Goal: Task Accomplishment & Management: Use online tool/utility

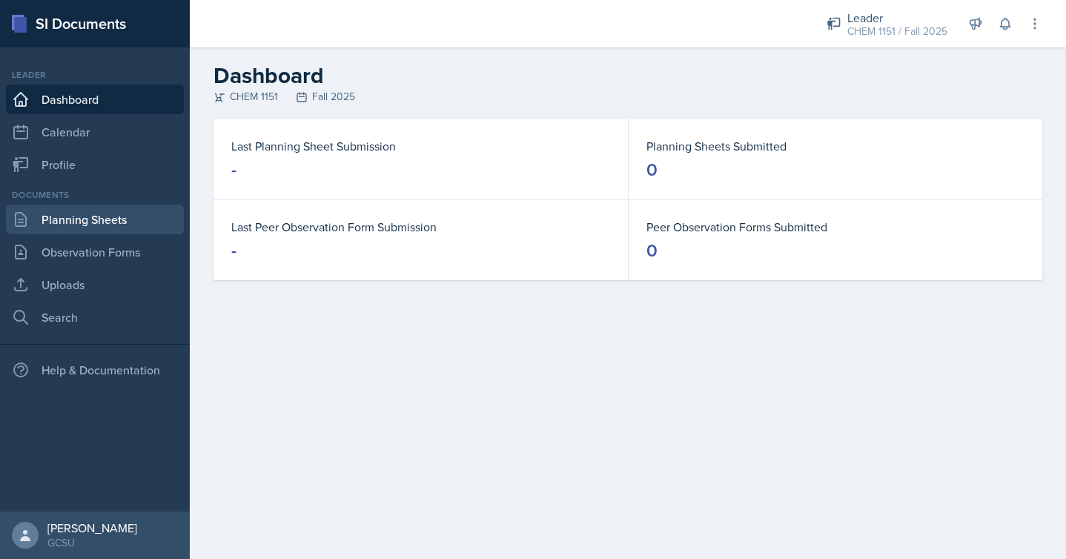
click at [111, 228] on link "Planning Sheets" at bounding box center [95, 220] width 178 height 30
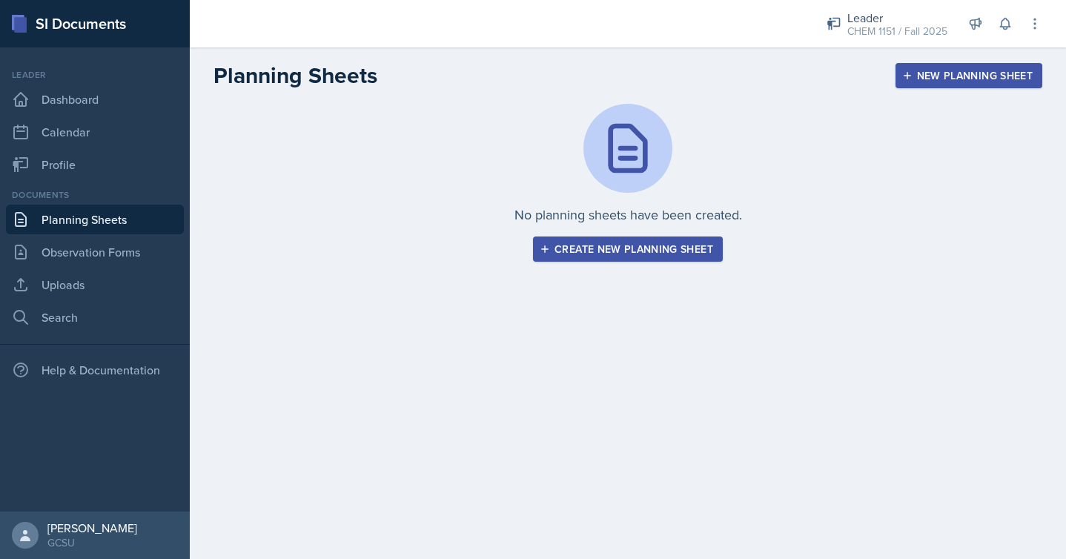
click at [592, 245] on div "Create new planning sheet" at bounding box center [628, 249] width 171 height 12
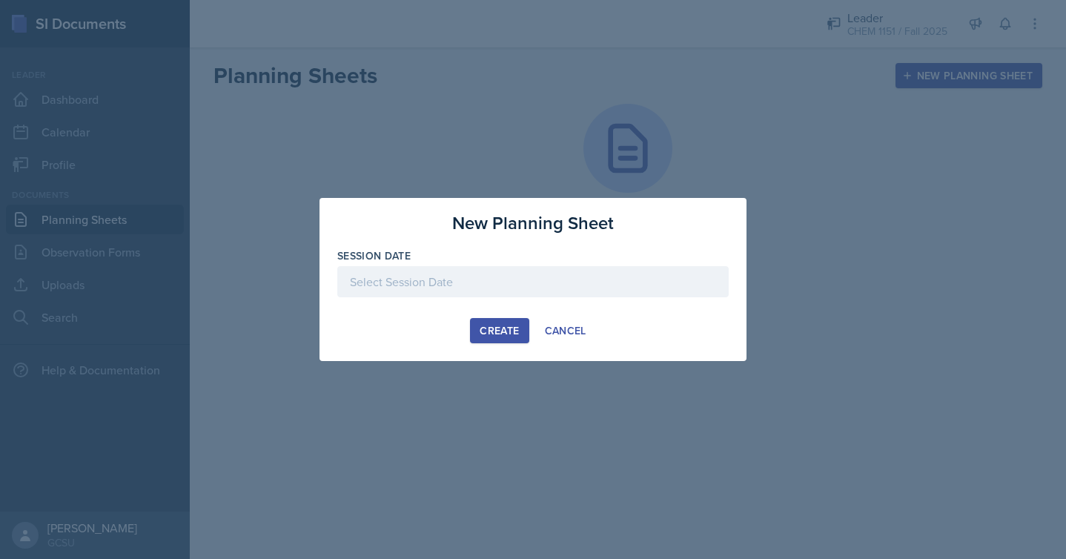
click at [449, 274] on div at bounding box center [532, 281] width 391 height 31
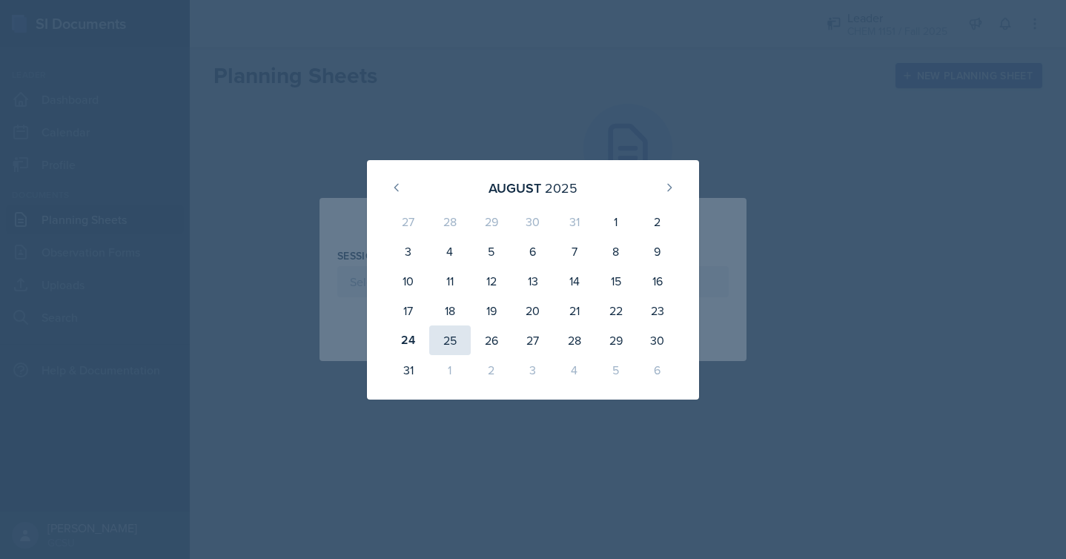
click at [445, 334] on div "25" at bounding box center [450, 340] width 42 height 30
type input "[DATE]"
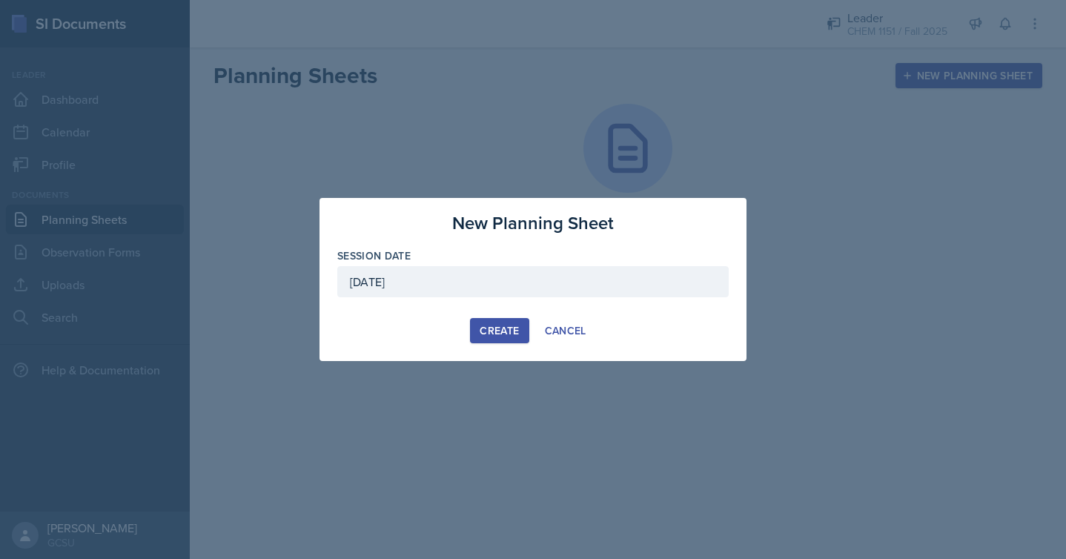
click at [505, 329] on div "Create" at bounding box center [499, 331] width 39 height 12
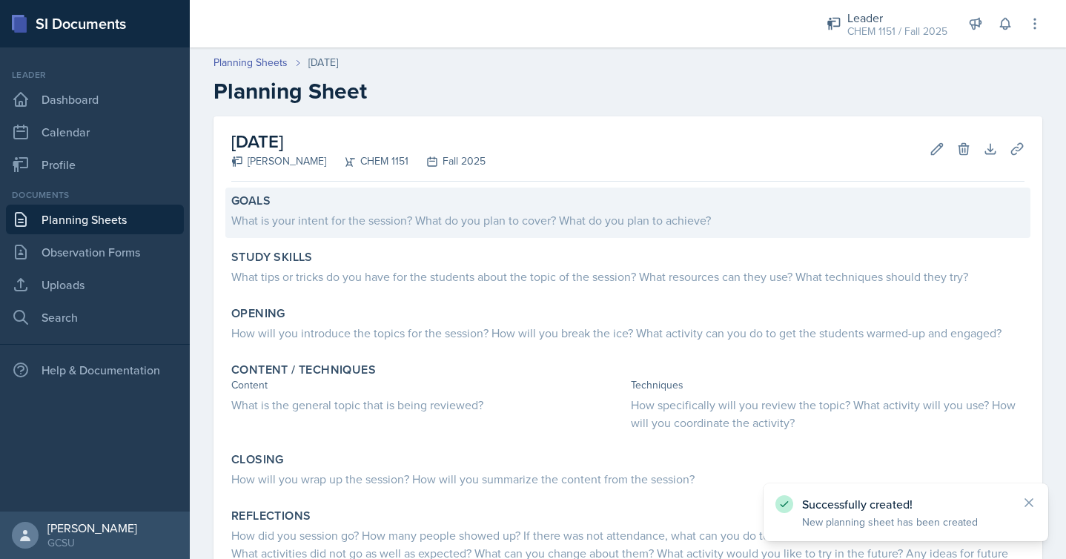
click at [442, 234] on div "Goals What is your intent for the session? What do you plan to cover? What do y…" at bounding box center [627, 213] width 805 height 50
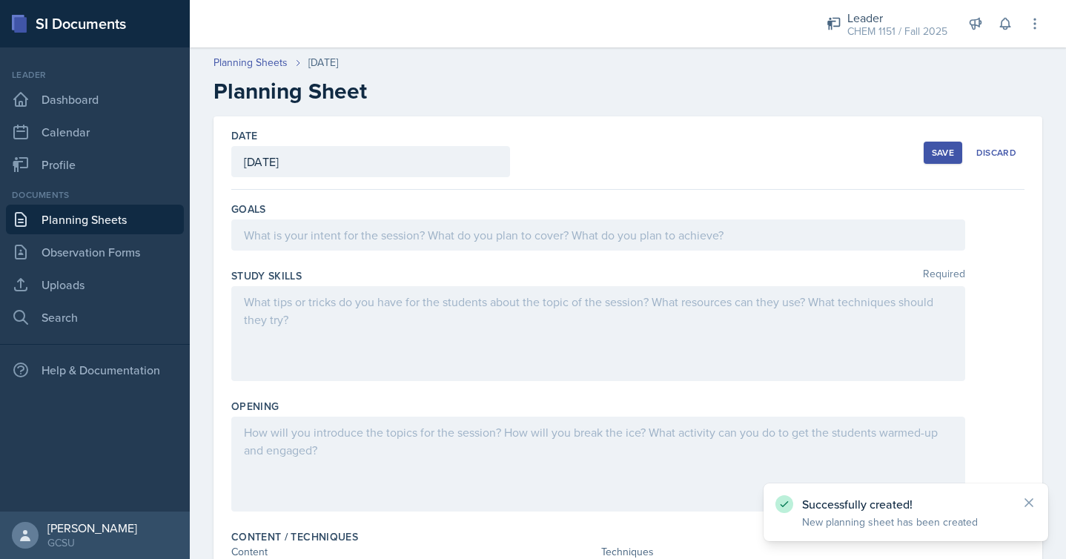
click at [442, 234] on div at bounding box center [598, 234] width 734 height 31
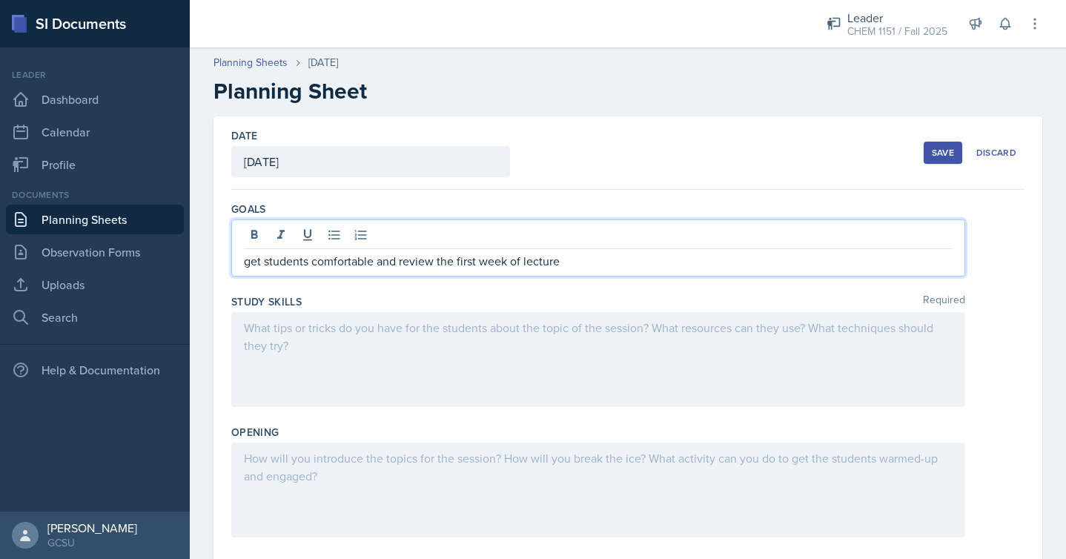
click at [477, 342] on div at bounding box center [598, 359] width 734 height 95
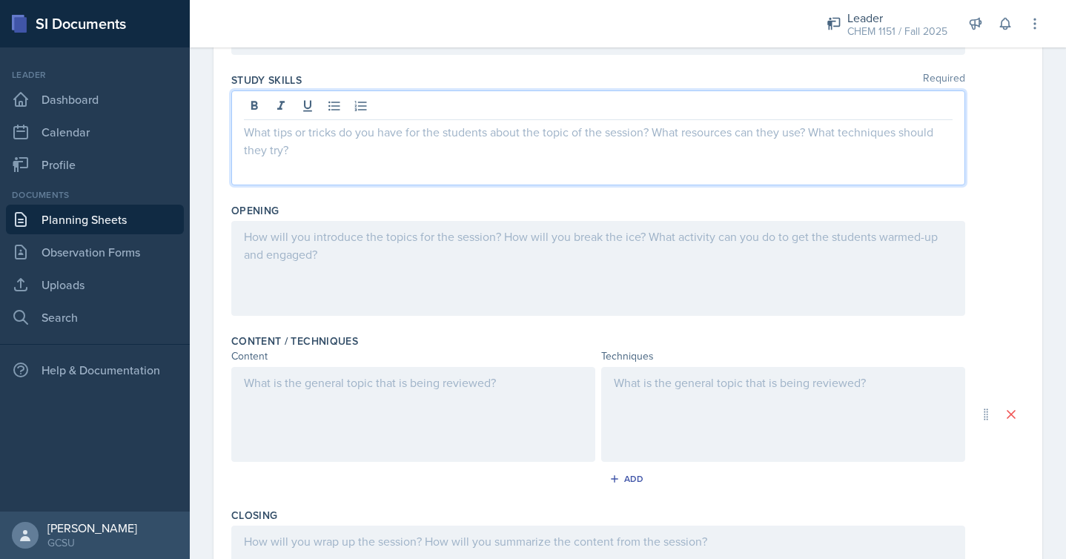
click at [467, 259] on div at bounding box center [598, 268] width 734 height 95
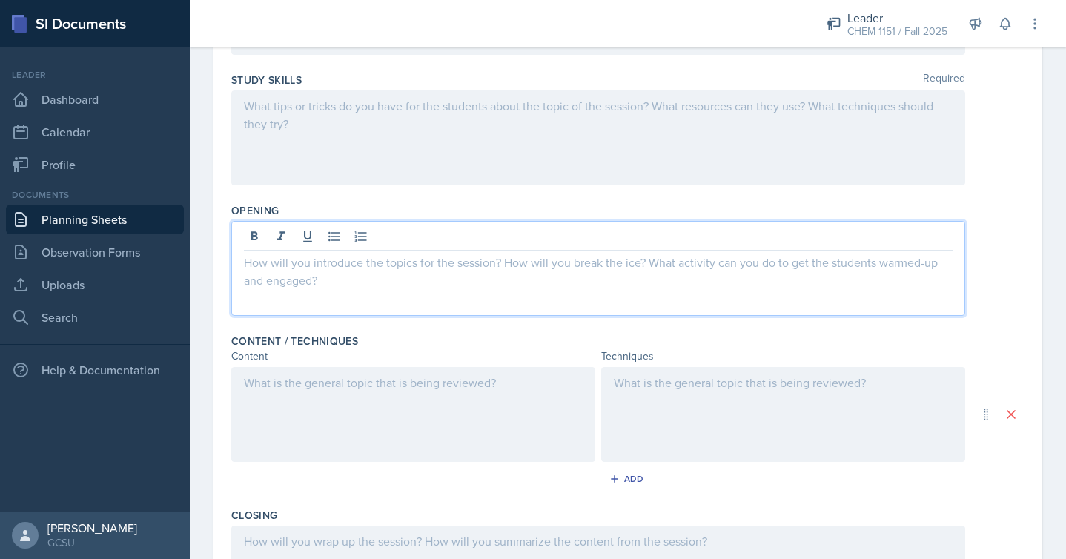
scroll to position [222, 0]
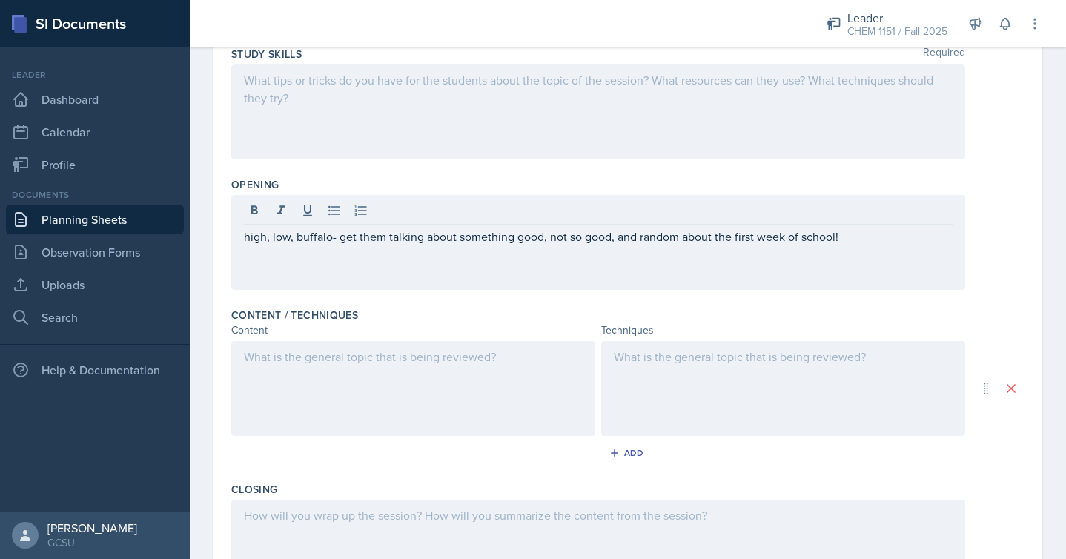
click at [317, 387] on div at bounding box center [413, 388] width 364 height 95
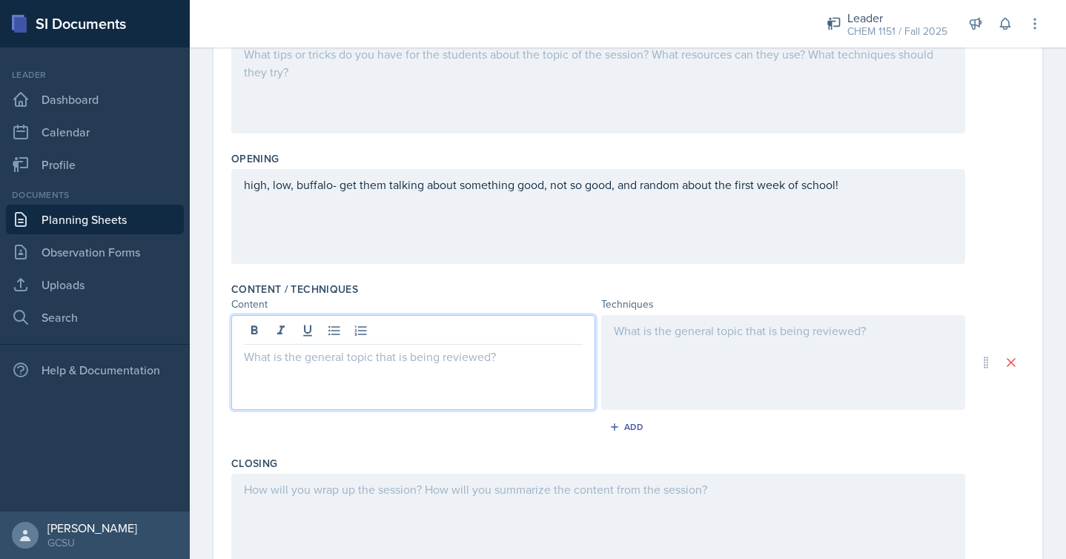
click at [411, 380] on div at bounding box center [413, 362] width 364 height 95
